Goal: Check status: Check status

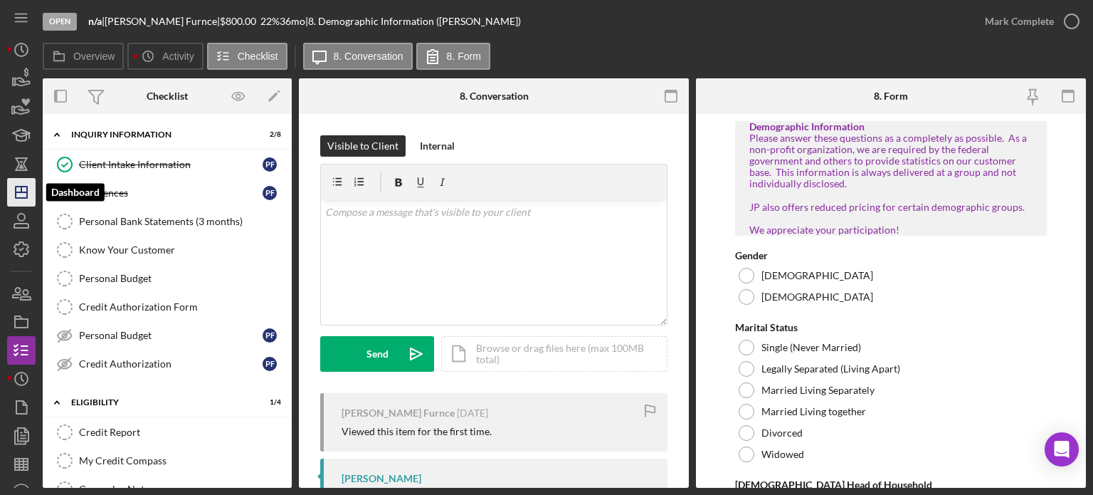
click at [26, 196] on icon "Icon/Dashboard" at bounding box center [22, 192] width 36 height 36
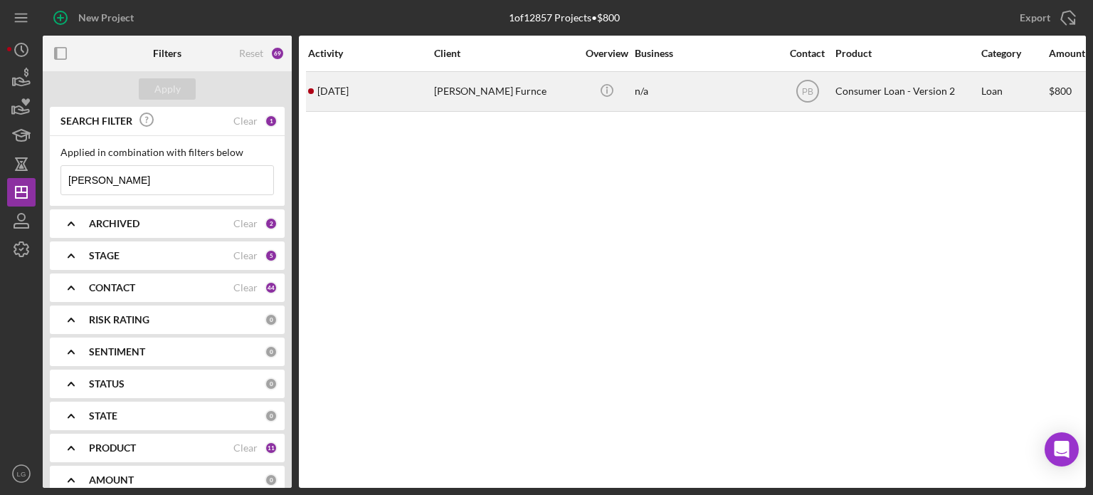
click at [456, 99] on div "[PERSON_NAME] Furnce" at bounding box center [505, 92] width 142 height 38
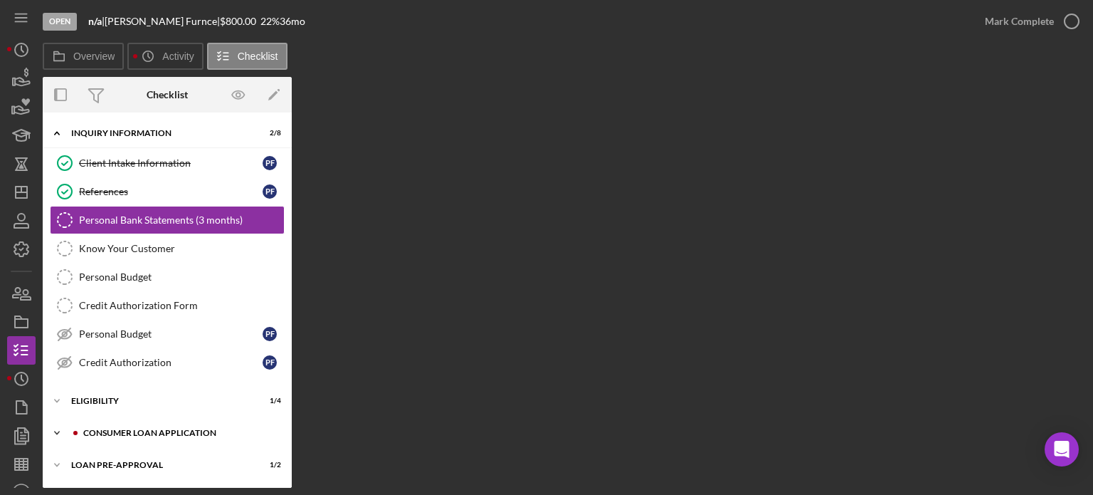
click at [110, 428] on div "Consumer Loan Application" at bounding box center [178, 432] width 191 height 9
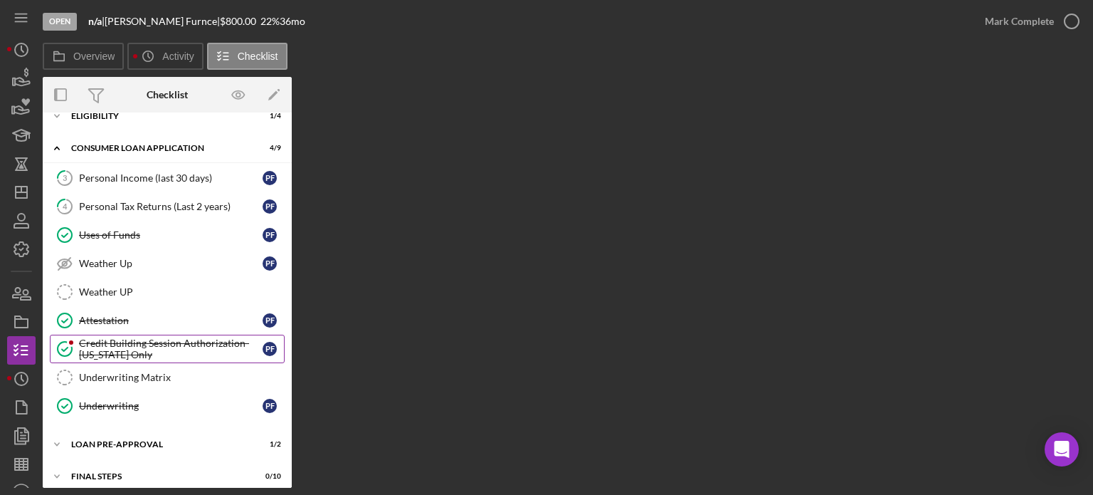
click at [108, 354] on div "Credit Building Session Authorization- [US_STATE] Only" at bounding box center [171, 348] width 184 height 23
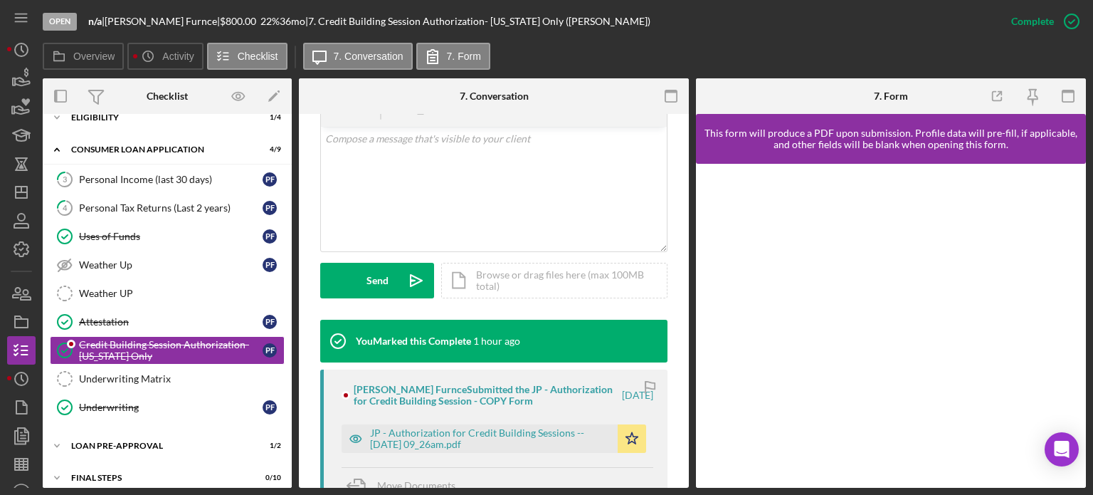
scroll to position [511, 0]
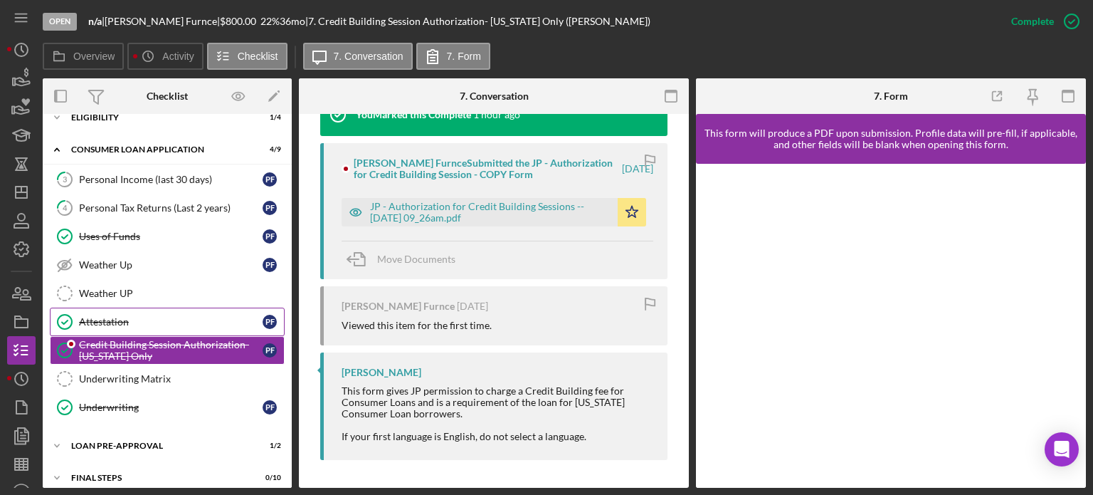
click at [108, 307] on link "Attestation Attestation P F" at bounding box center [167, 321] width 235 height 28
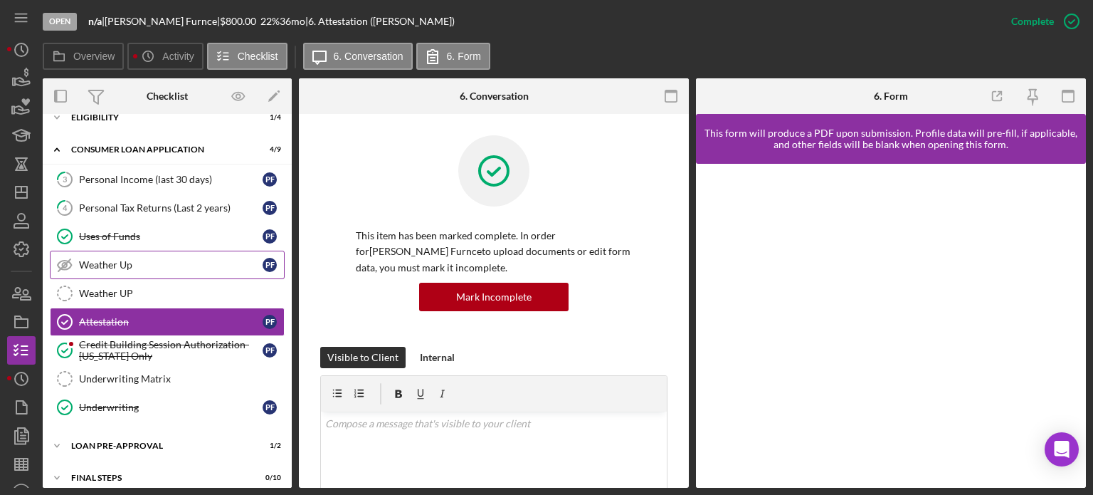
click at [137, 268] on link "Weather Up Weather Up P F" at bounding box center [167, 264] width 235 height 28
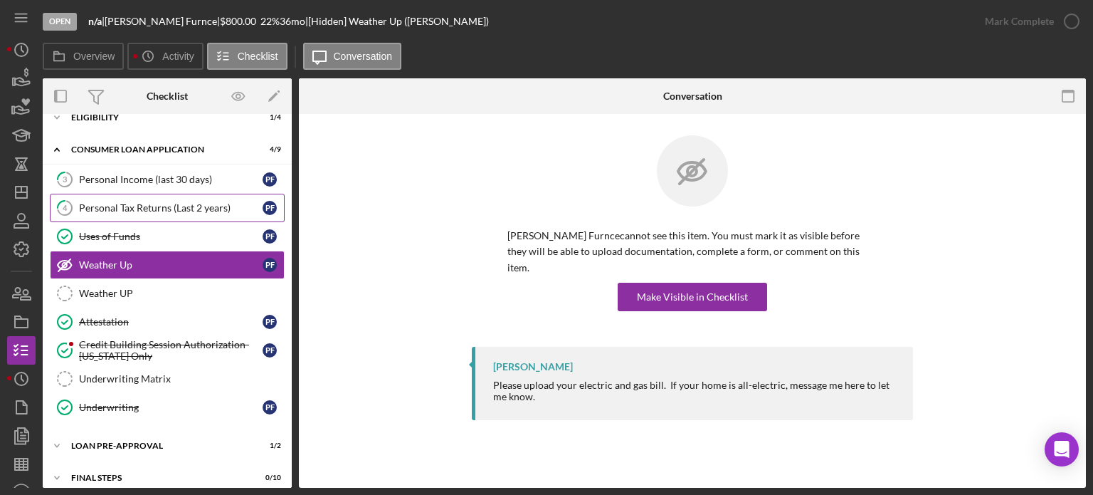
click at [142, 218] on link "4 Personal Tax Returns (Last 2 years) P F" at bounding box center [167, 208] width 235 height 28
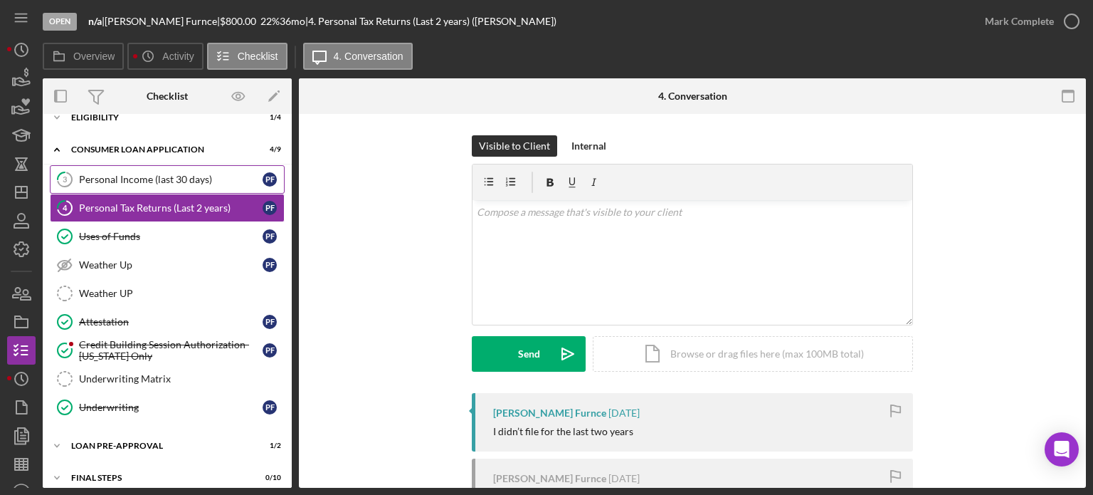
click at [176, 174] on div "Personal Income (last 30 days)" at bounding box center [171, 179] width 184 height 11
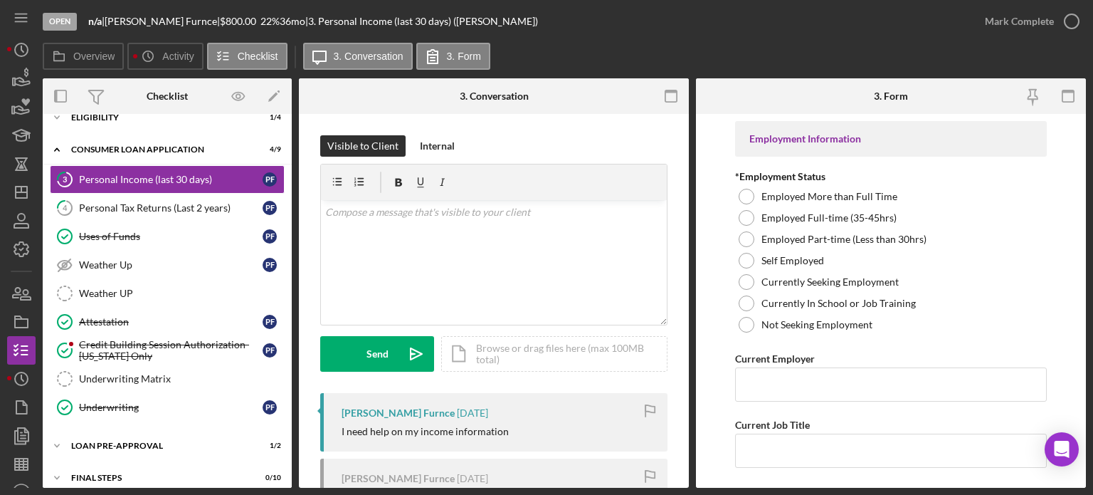
scroll to position [264, 0]
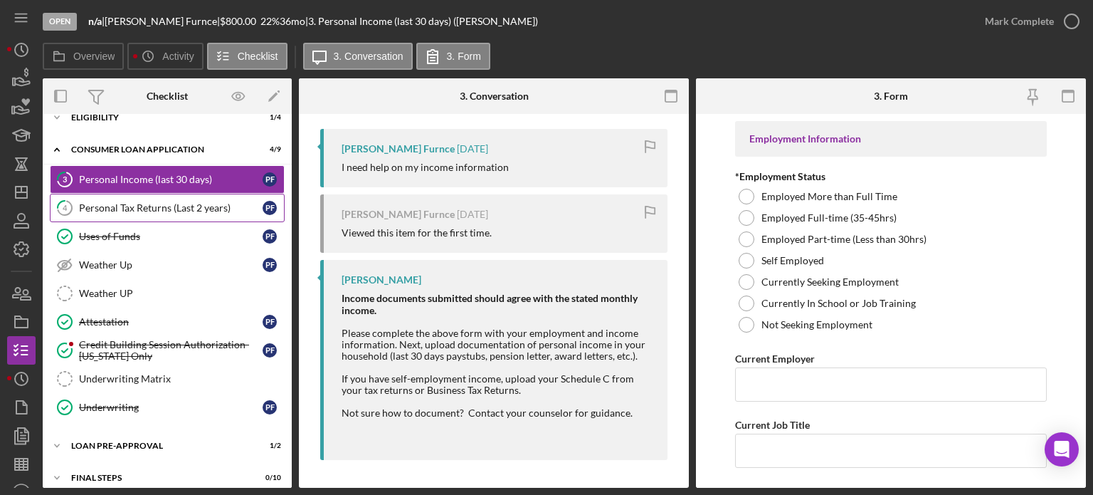
click at [139, 203] on div "Personal Tax Returns (Last 2 years)" at bounding box center [171, 207] width 184 height 11
